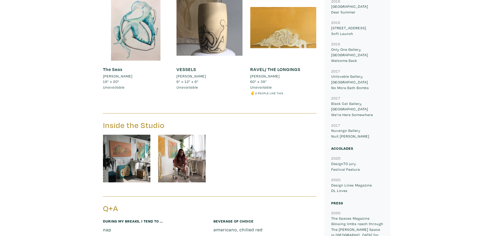
scroll to position [414, 0]
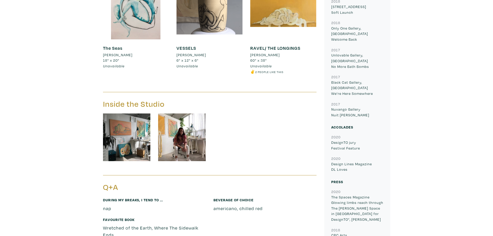
click at [175, 113] on img at bounding box center [182, 137] width 48 height 48
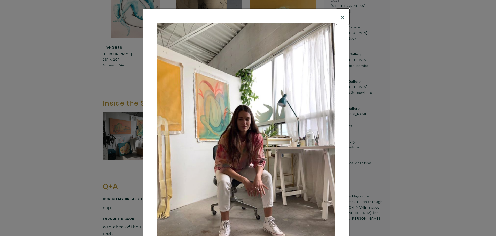
click at [341, 16] on span "×" at bounding box center [343, 16] width 4 height 9
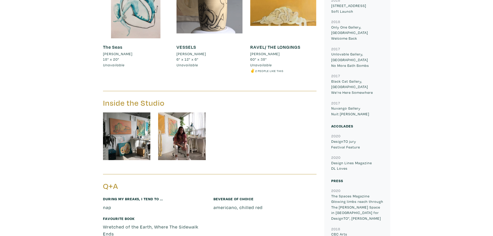
click at [361, 51] on p "Unlovable Gallery, Toronto No More Bath Bombs" at bounding box center [357, 59] width 52 height 17
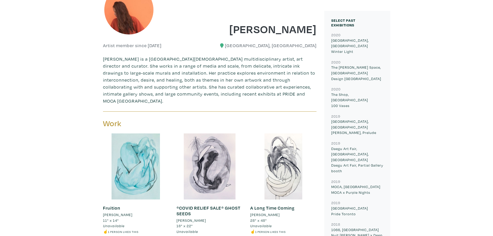
scroll to position [130, 0]
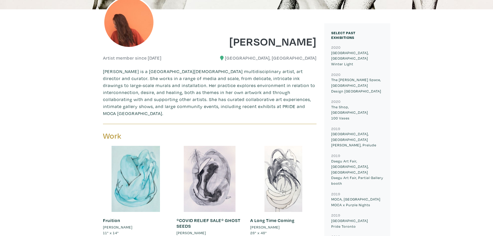
click at [338, 67] on div "2020 Ontario Place, Toronto Winter Light 2020 The Delisle Space, Toronto Design…" at bounding box center [357, 222] width 60 height 357
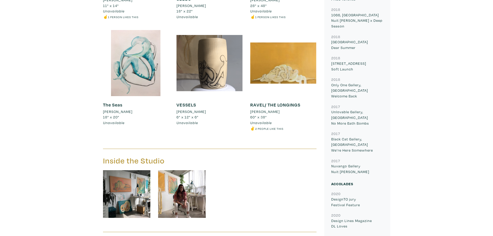
scroll to position [363, 0]
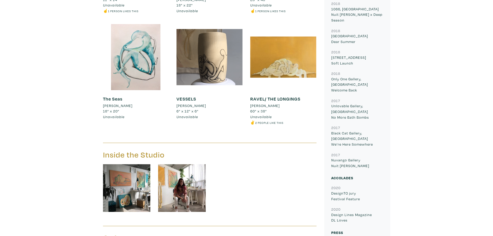
click at [124, 183] on img at bounding box center [127, 188] width 48 height 48
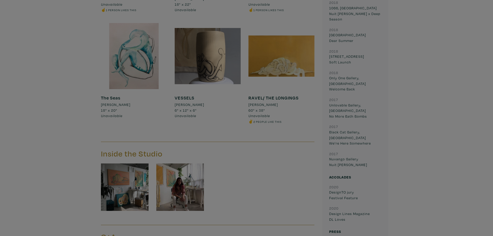
scroll to position [364, 0]
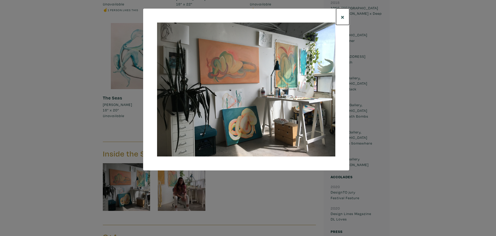
click at [342, 17] on span "×" at bounding box center [343, 16] width 4 height 9
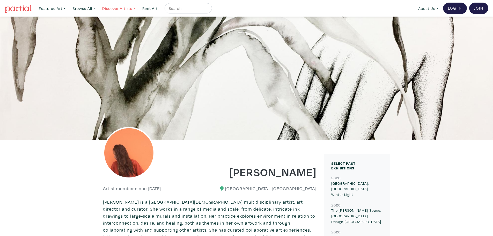
click at [68, 7] on link "Discover Artists" at bounding box center [51, 8] width 31 height 11
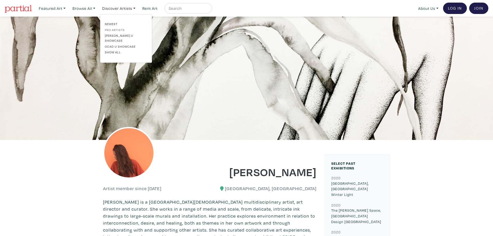
click at [115, 30] on link "Pro artists" at bounding box center [126, 29] width 42 height 5
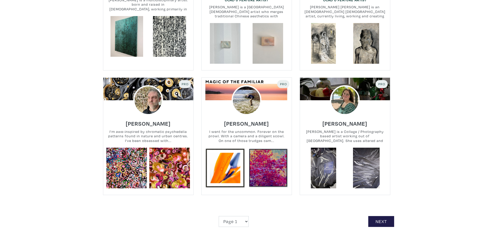
scroll to position [1112, 0]
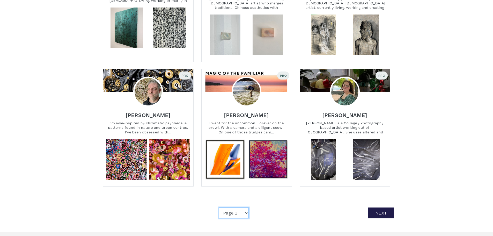
click at [246, 207] on select "Page 1 Page 2 Page 3 Page 4 Page 5 Page 6 Page 7 Page 8 Page 9 Page 10 Page 11 …" at bounding box center [233, 212] width 30 height 11
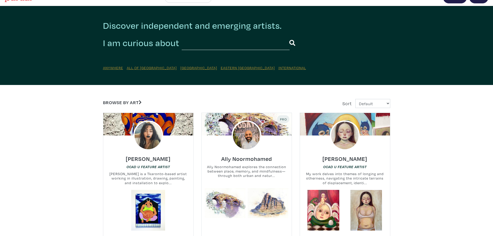
scroll to position [0, 0]
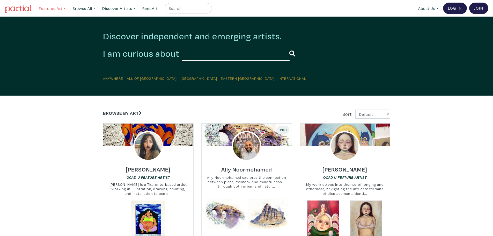
click at [66, 7] on link "Featured Art" at bounding box center [51, 8] width 31 height 11
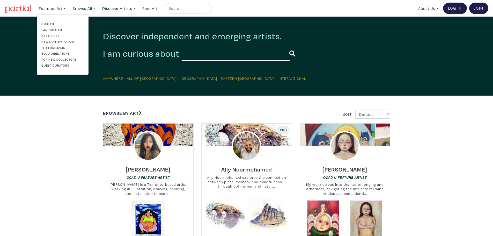
click at [52, 40] on link "New Contemporary" at bounding box center [62, 41] width 42 height 5
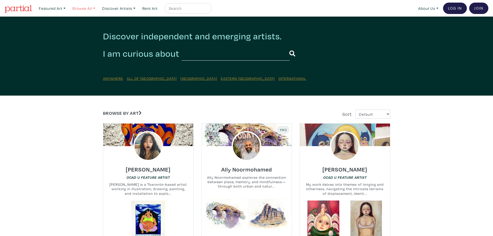
click at [68, 7] on link "Browse All" at bounding box center [51, 8] width 31 height 11
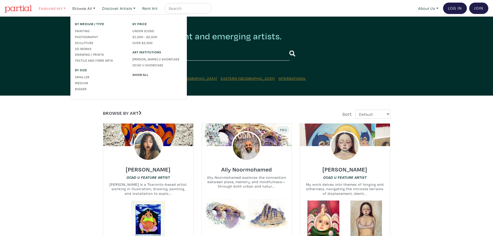
click at [65, 7] on link "Featured Art" at bounding box center [51, 8] width 31 height 11
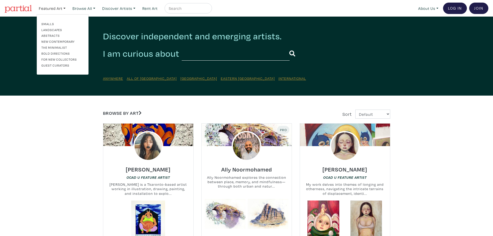
click at [49, 64] on link "Guest Curators" at bounding box center [62, 65] width 42 height 5
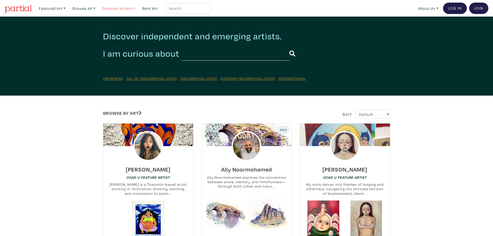
click at [68, 7] on link "Discover Artists" at bounding box center [51, 8] width 31 height 11
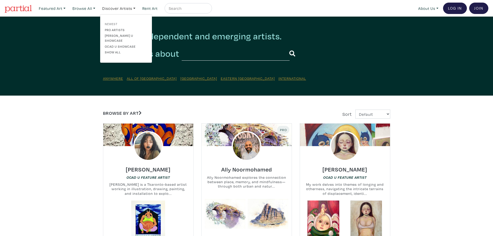
click at [113, 23] on link "Newest" at bounding box center [126, 23] width 42 height 5
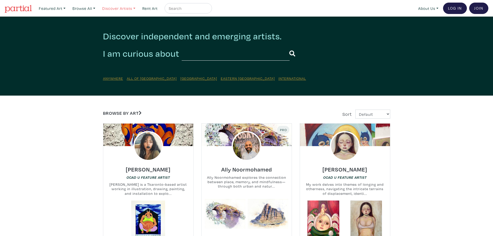
click at [68, 8] on link "Discover Artists" at bounding box center [51, 8] width 31 height 11
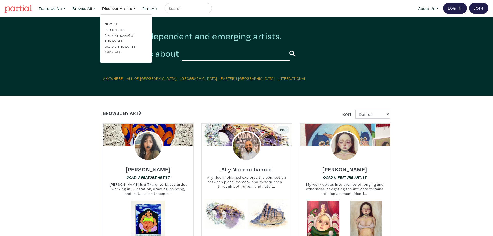
click at [119, 50] on link "Show all" at bounding box center [126, 52] width 42 height 5
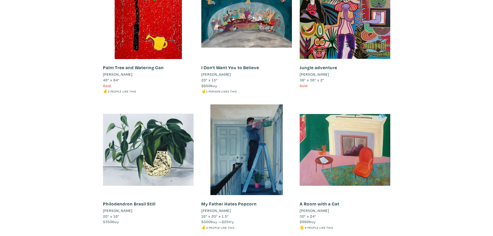
scroll to position [1976, 0]
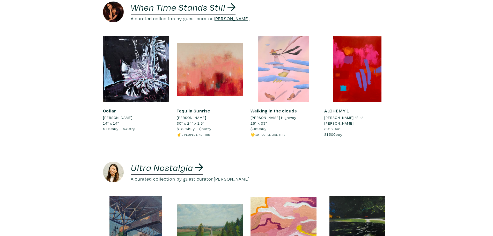
scroll to position [704, 0]
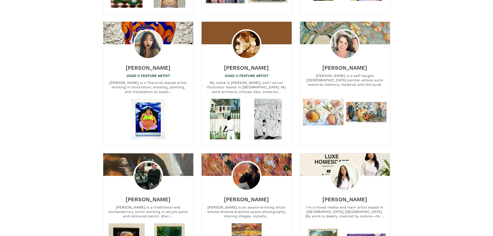
scroll to position [646, 0]
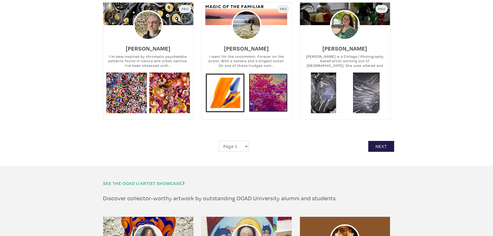
scroll to position [1452, 0]
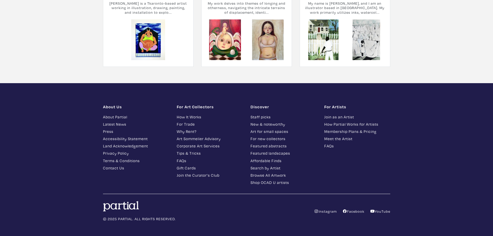
click at [337, 135] on link "Meet the Artist" at bounding box center [357, 138] width 66 height 6
